Goal: Information Seeking & Learning: Check status

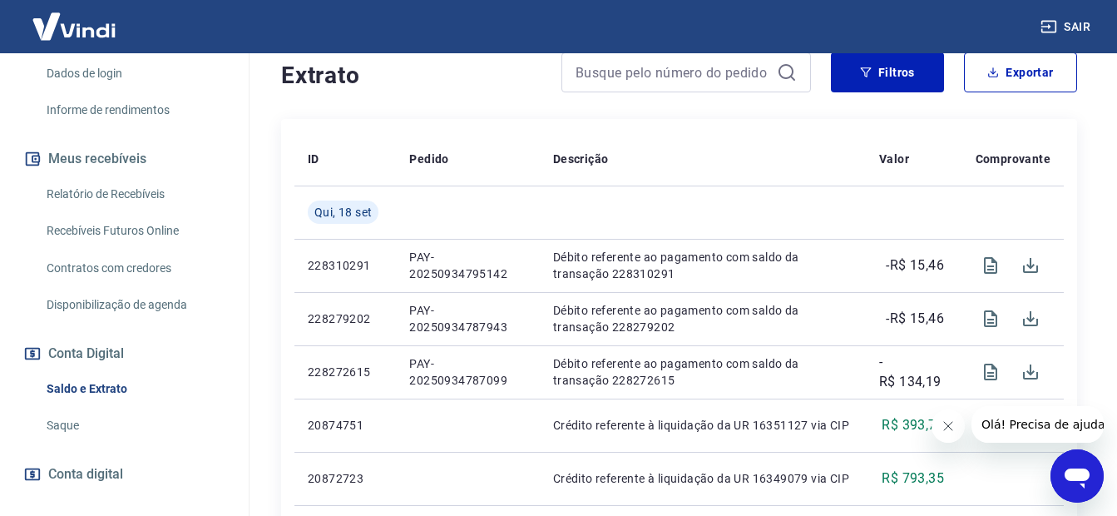
scroll to position [333, 0]
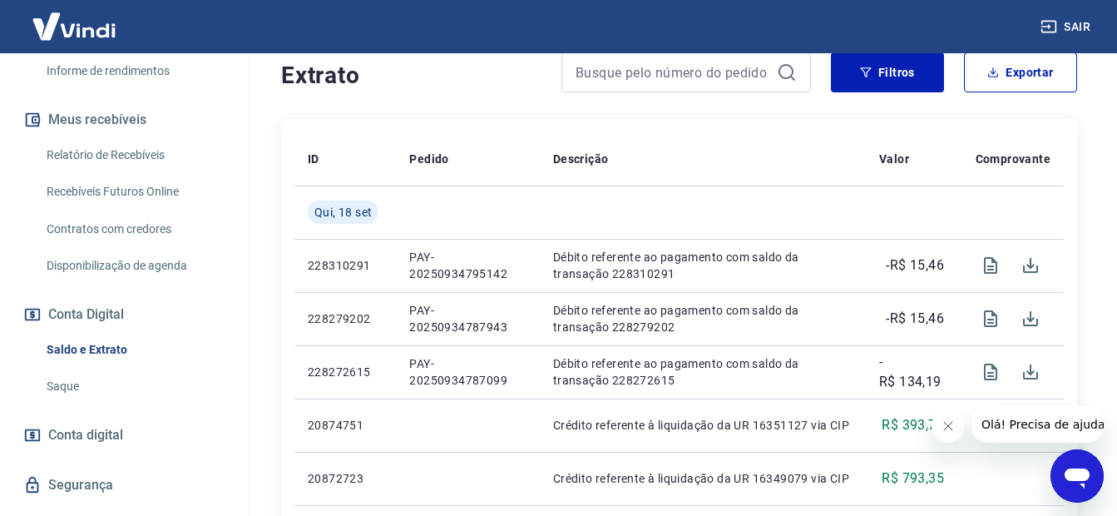
click at [127, 193] on link "Recebíveis Futuros Online" at bounding box center [134, 192] width 189 height 34
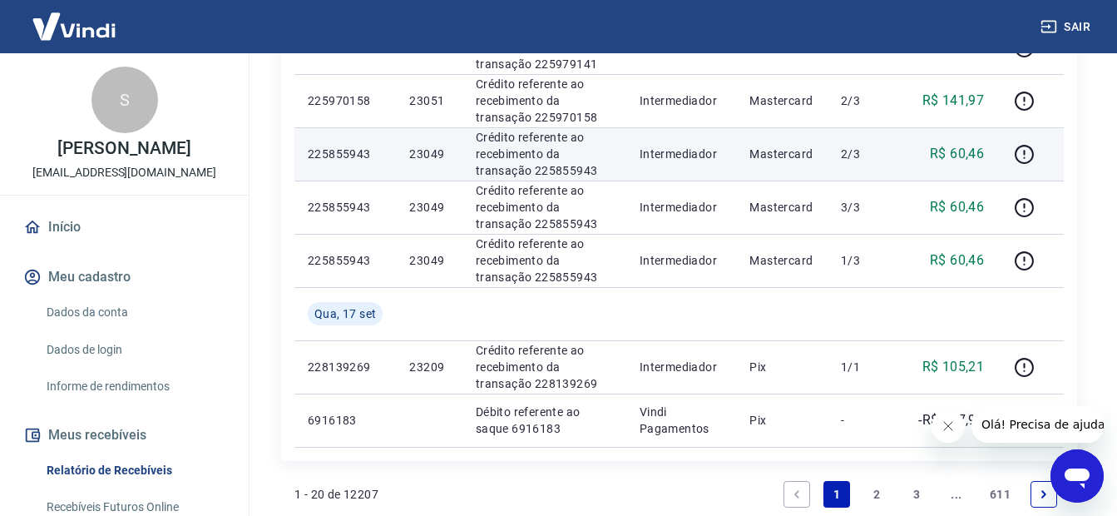
scroll to position [1164, 0]
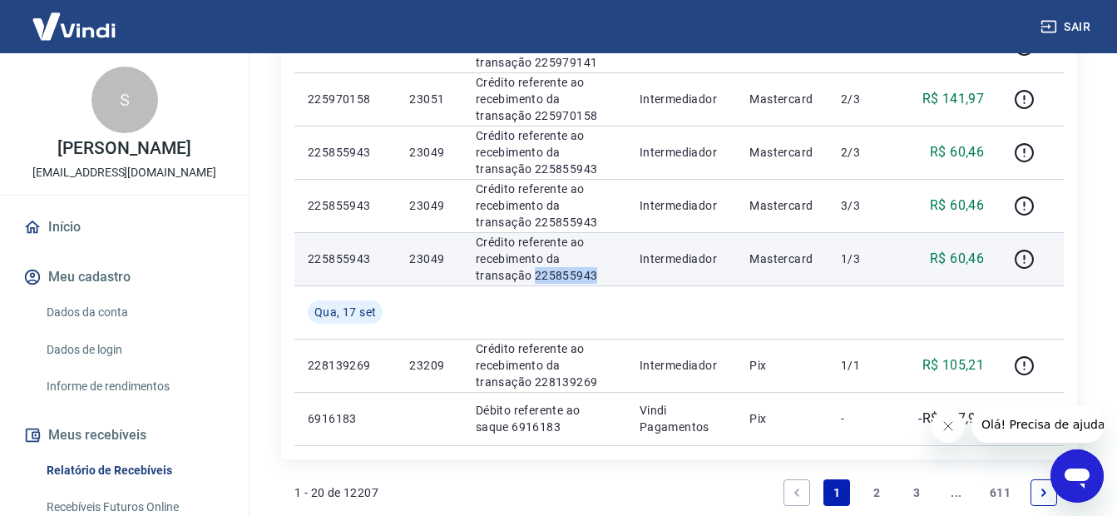
drag, startPoint x: 541, startPoint y: 274, endPoint x: 468, endPoint y: 278, distance: 72.5
click at [468, 278] on td "Crédito referente ao recebimento da transação 225855943" at bounding box center [544, 258] width 164 height 53
copy p "225855943"
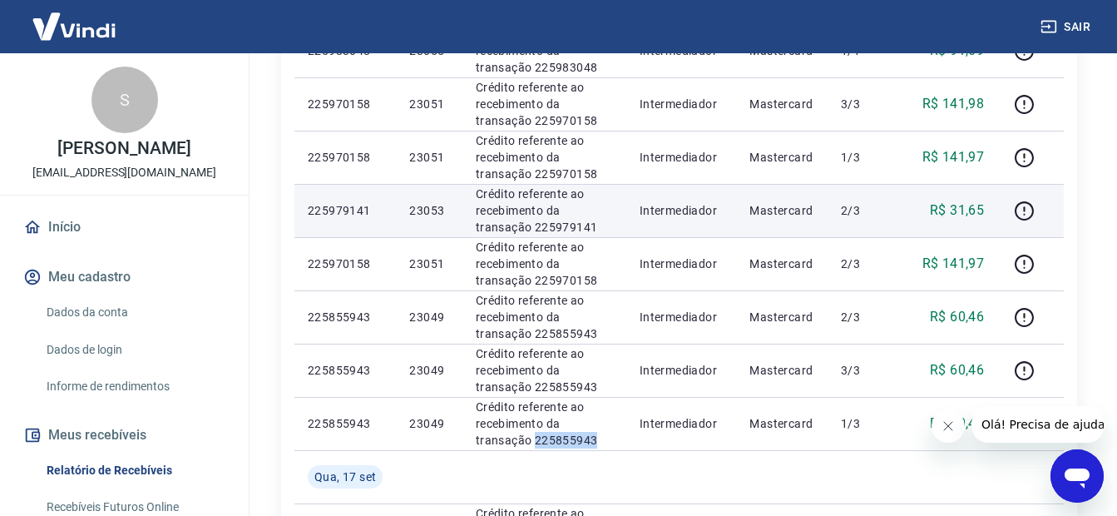
scroll to position [998, 0]
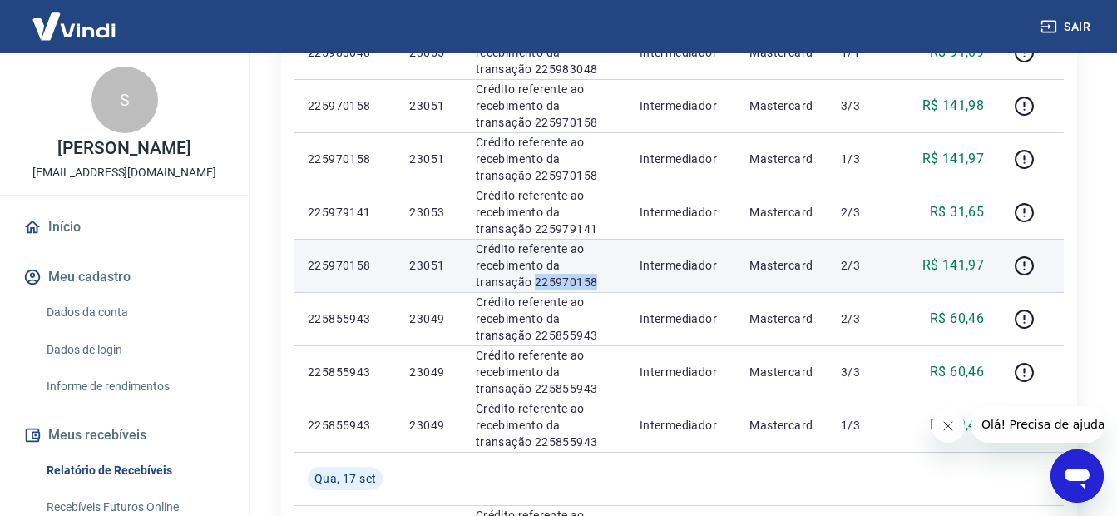
drag, startPoint x: 545, startPoint y: 280, endPoint x: 476, endPoint y: 284, distance: 69.1
click at [476, 284] on p "Crédito referente ao recebimento da transação 225970158" at bounding box center [544, 265] width 137 height 50
copy p "225970158"
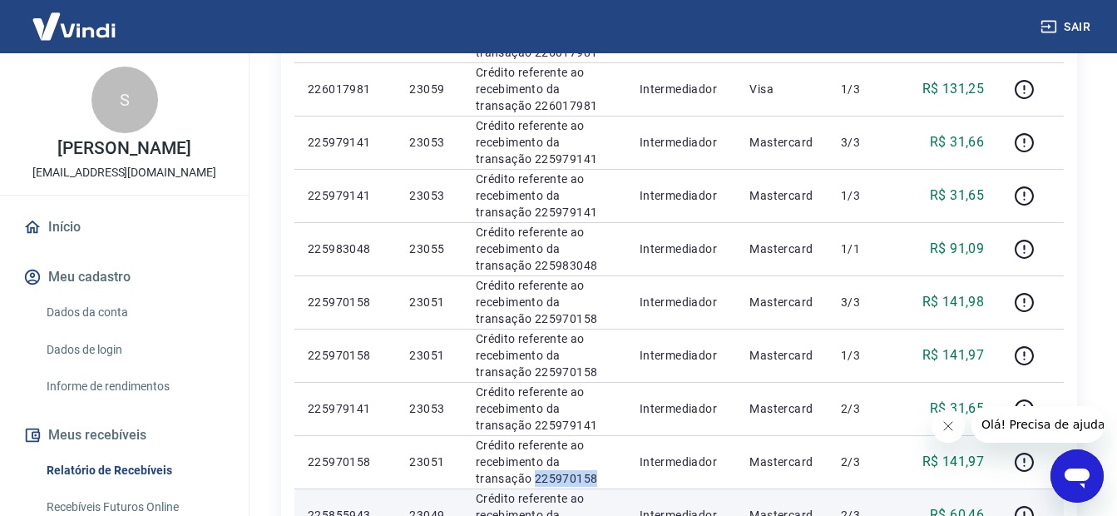
scroll to position [832, 0]
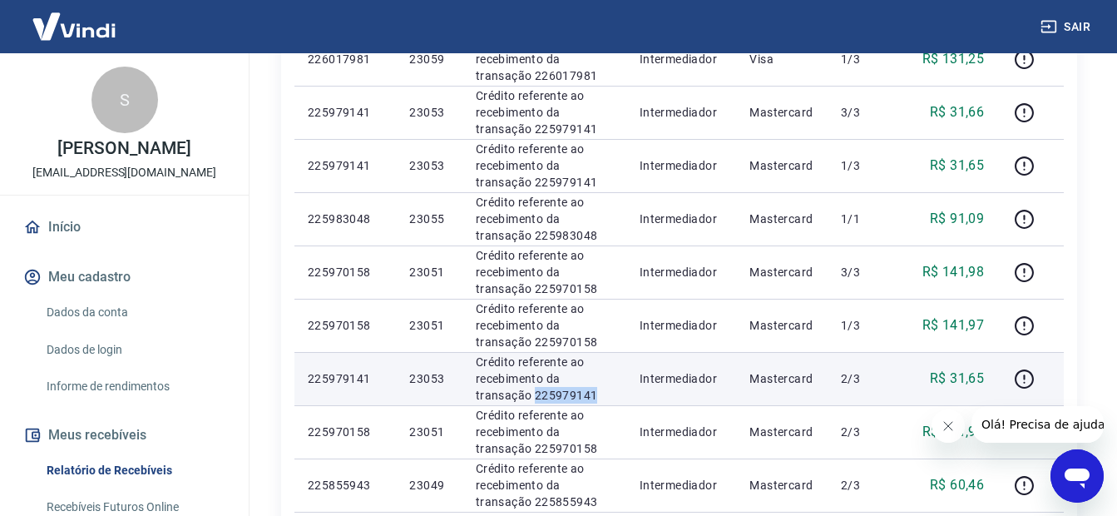
drag, startPoint x: 546, startPoint y: 388, endPoint x: 467, endPoint y: 388, distance: 78.2
click at [467, 388] on td "Crédito referente ao recebimento da transação 225979141" at bounding box center [544, 378] width 164 height 53
copy p "225979141"
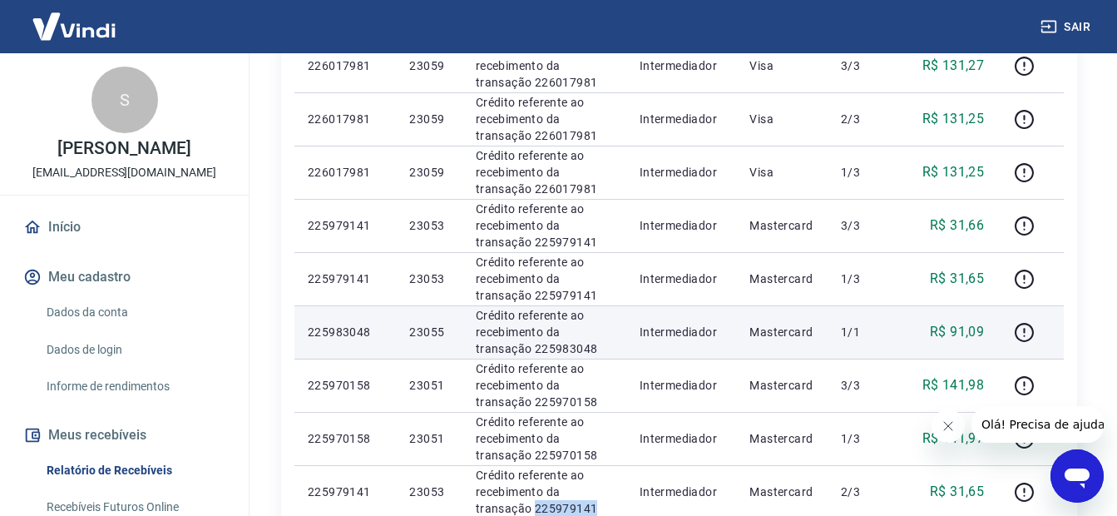
scroll to position [749, 0]
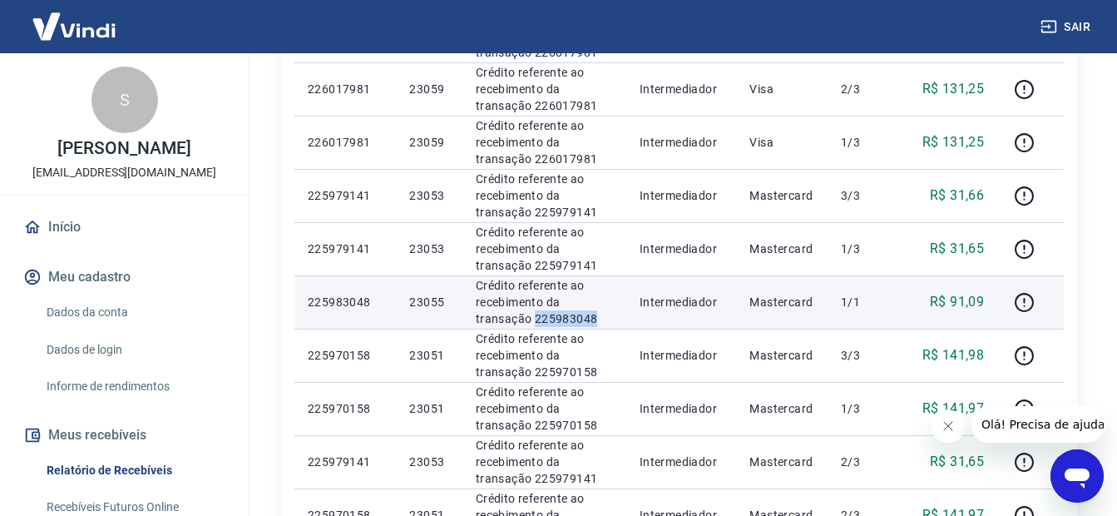
drag, startPoint x: 539, startPoint y: 320, endPoint x: 475, endPoint y: 326, distance: 64.3
click at [476, 326] on p "Crédito referente ao recebimento da transação 225983048" at bounding box center [544, 302] width 137 height 50
copy p "225983048"
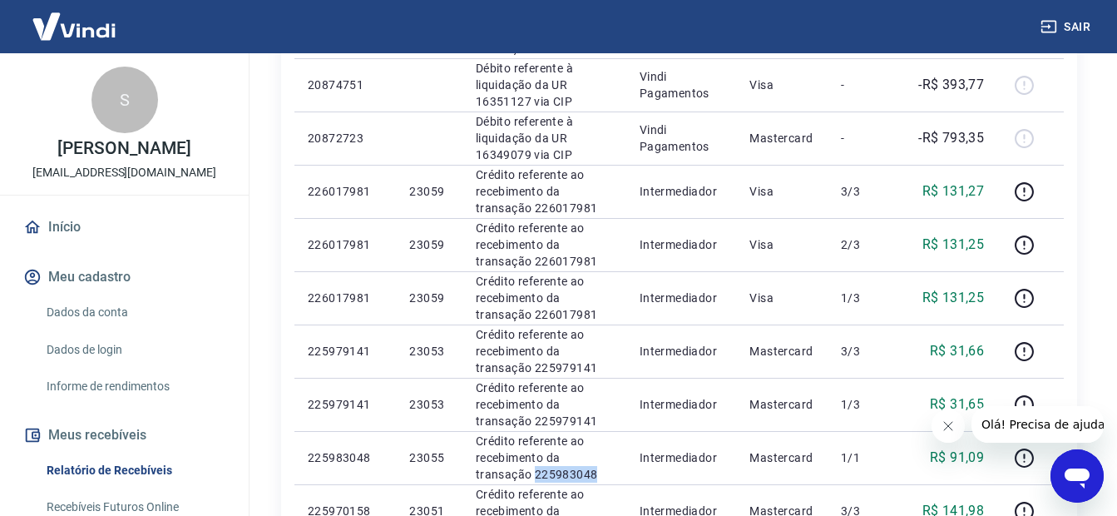
scroll to position [582, 0]
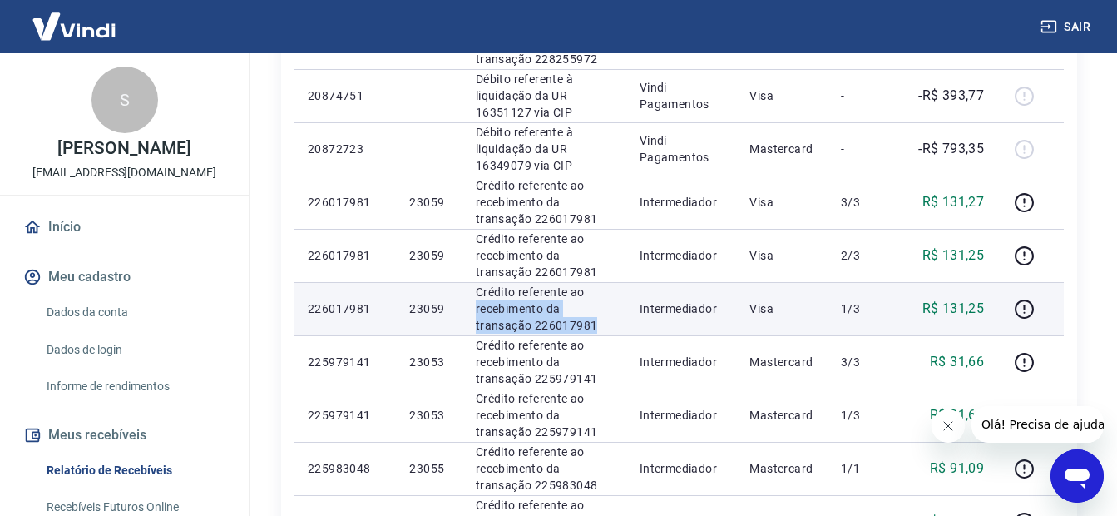
drag, startPoint x: 567, startPoint y: 329, endPoint x: 475, endPoint y: 319, distance: 92.8
click at [476, 318] on p "Crédito referente ao recebimento da transação 226017981" at bounding box center [544, 309] width 137 height 50
copy p "226017981"
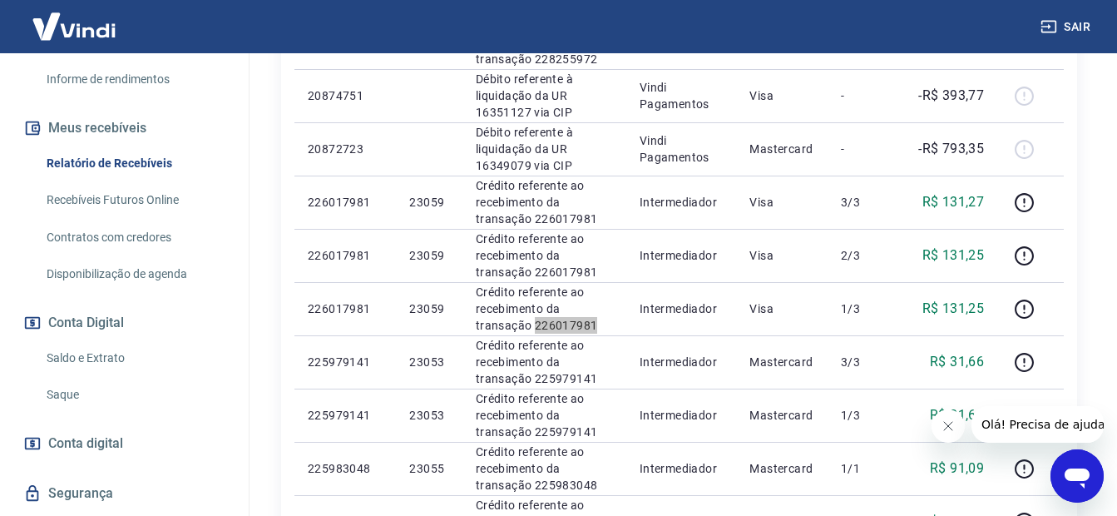
scroll to position [370, 0]
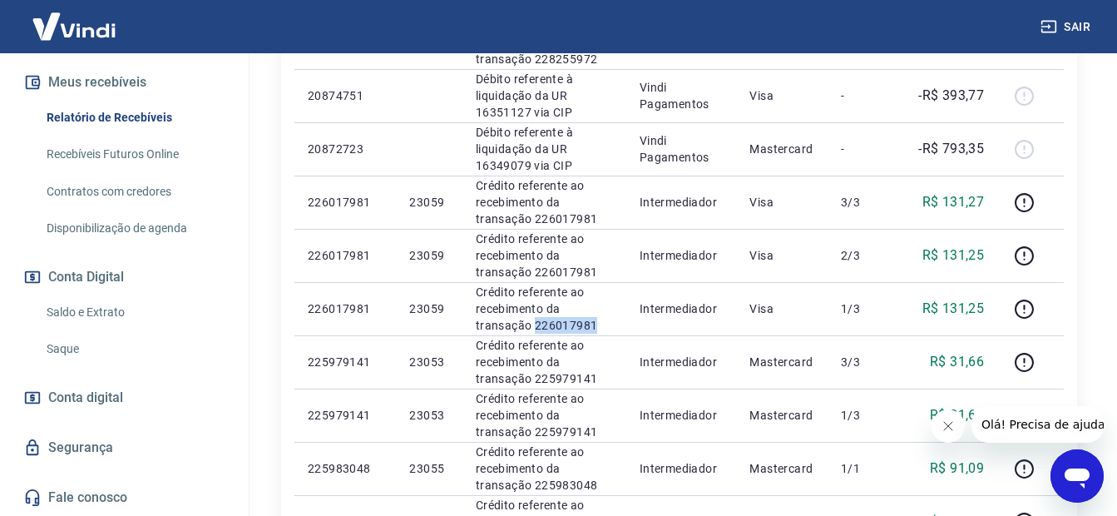
click at [135, 311] on link "Saldo e Extrato" at bounding box center [134, 312] width 189 height 34
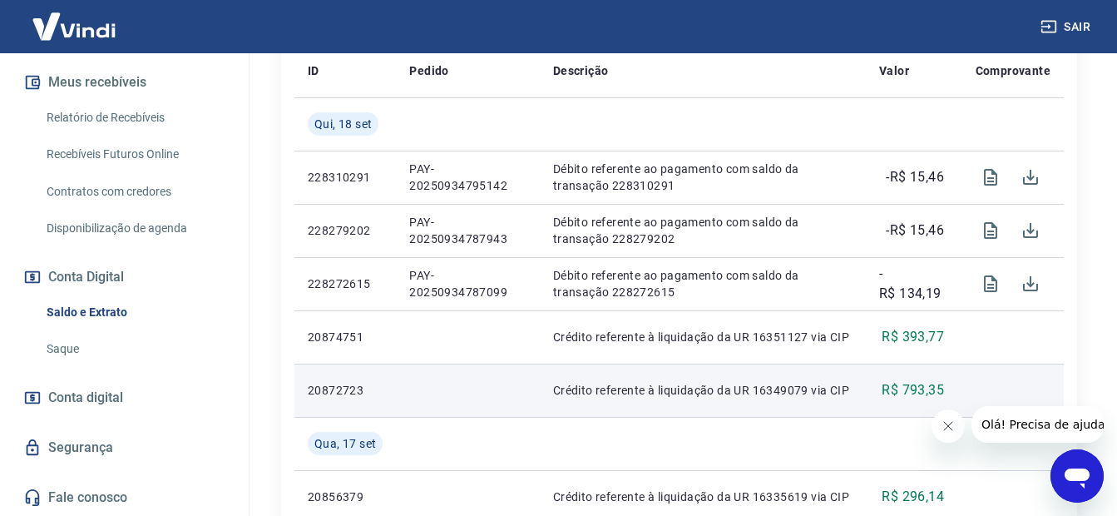
scroll to position [416, 0]
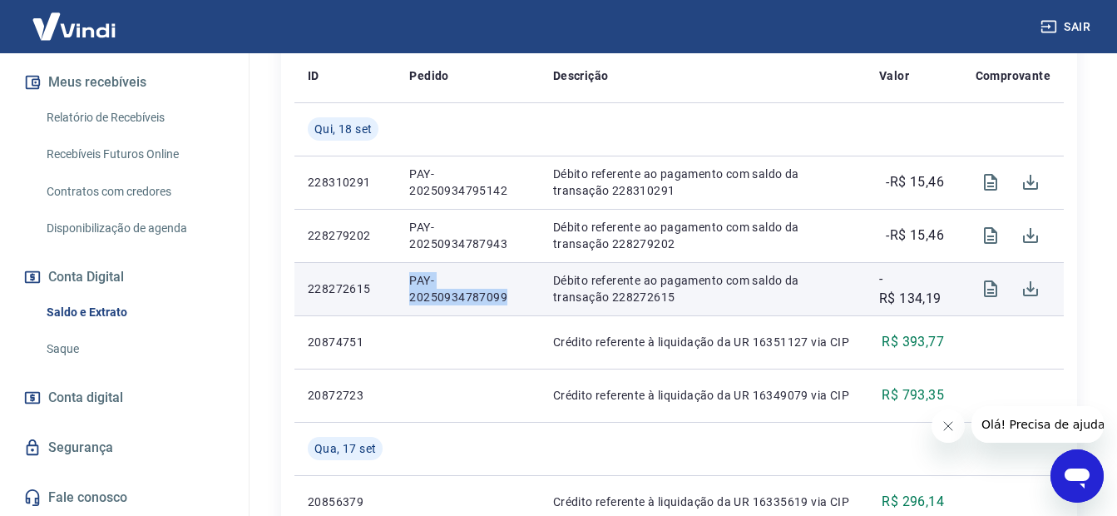
drag, startPoint x: 512, startPoint y: 295, endPoint x: 408, endPoint y: 282, distance: 104.0
click at [406, 283] on td "PAY-20250934787099" at bounding box center [467, 288] width 143 height 53
copy p "PAY-20250934787099"
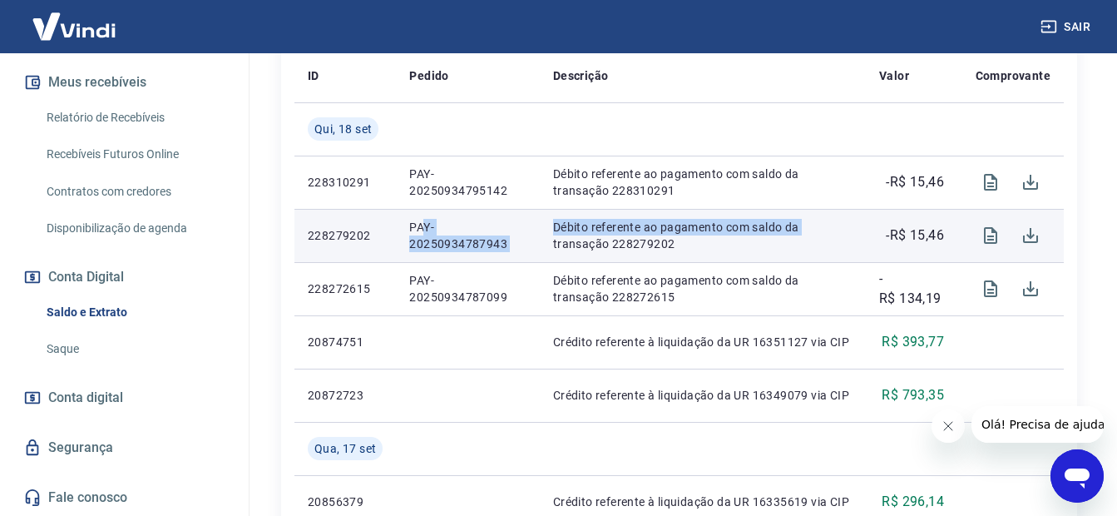
drag, startPoint x: 537, startPoint y: 240, endPoint x: 423, endPoint y: 226, distance: 115.7
click at [423, 226] on tr "228279202 PAY-20250934787943 Débito referente ao pagamento com saldo da transaç…" at bounding box center [678, 235] width 769 height 53
click at [509, 240] on p "PAY-20250934787943" at bounding box center [467, 235] width 116 height 33
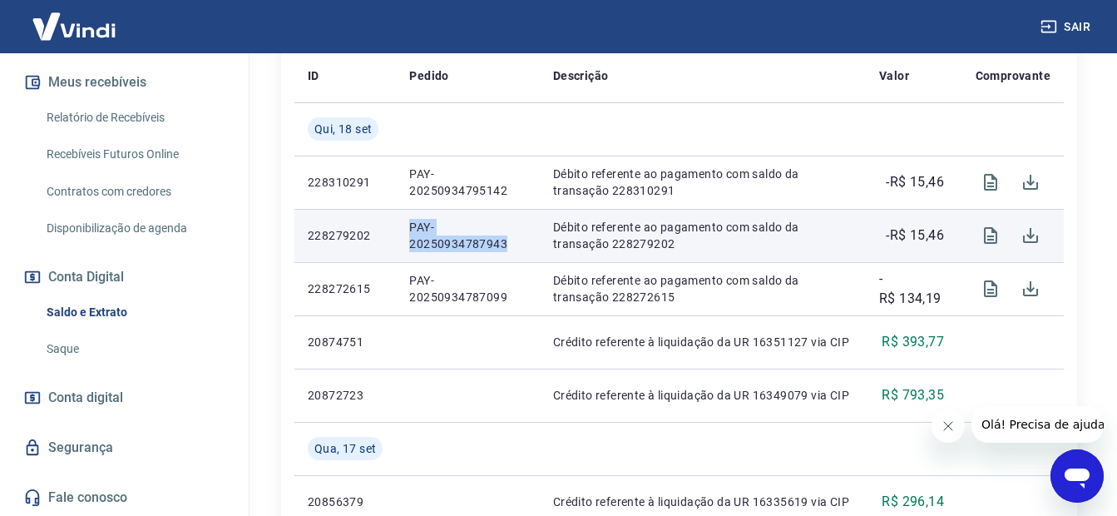
drag, startPoint x: 506, startPoint y: 240, endPoint x: 408, endPoint y: 230, distance: 97.9
click at [409, 230] on p "PAY-20250934787943" at bounding box center [467, 235] width 116 height 33
drag, startPoint x: 414, startPoint y: 225, endPoint x: 433, endPoint y: 243, distance: 25.9
click at [433, 243] on p "PAY-20250934787943" at bounding box center [467, 235] width 116 height 33
drag, startPoint x: 507, startPoint y: 245, endPoint x: 404, endPoint y: 220, distance: 106.1
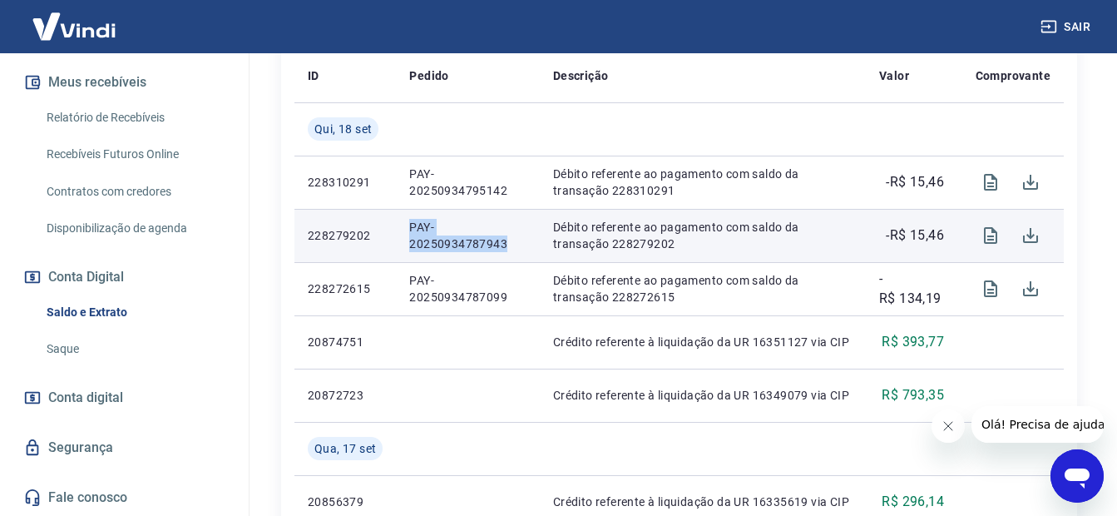
click at [404, 220] on td "PAY-20250934787943" at bounding box center [467, 235] width 143 height 53
copy p "PAY-20250934787943"
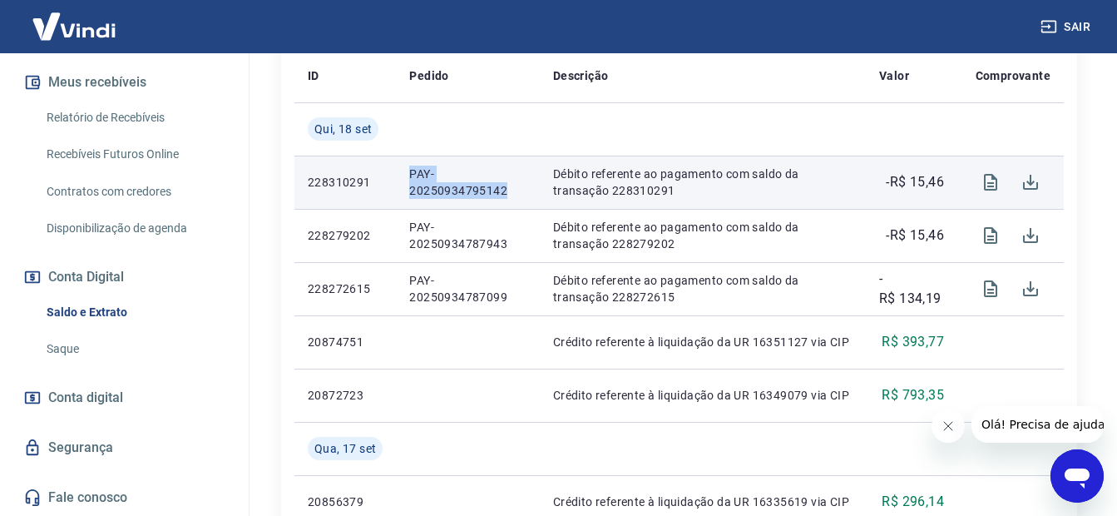
drag, startPoint x: 508, startPoint y: 193, endPoint x: 398, endPoint y: 171, distance: 112.7
click at [398, 171] on td "PAY-20250934795142" at bounding box center [467, 182] width 143 height 53
copy p "PAY-20250934795142"
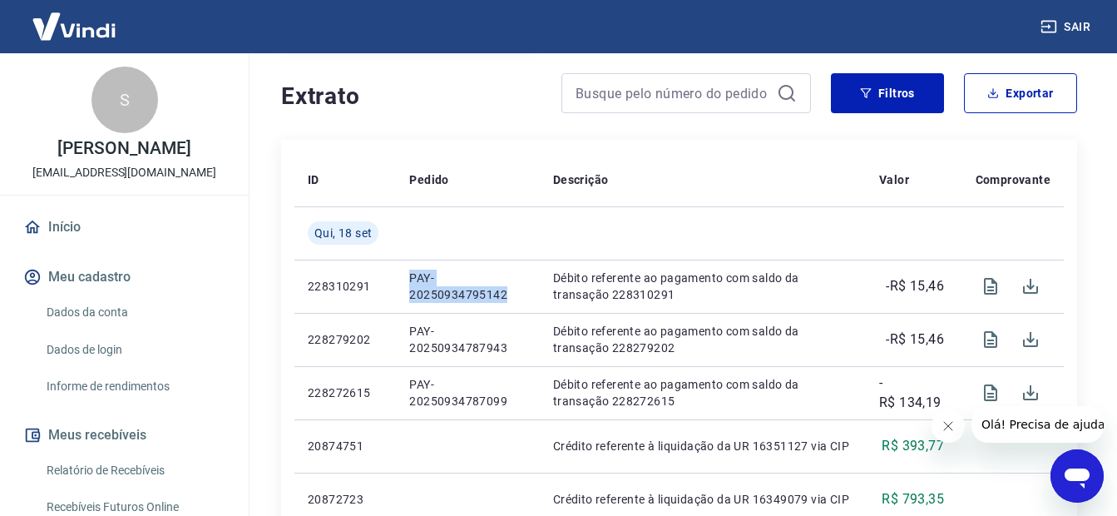
scroll to position [83, 0]
